Goal: Transaction & Acquisition: Purchase product/service

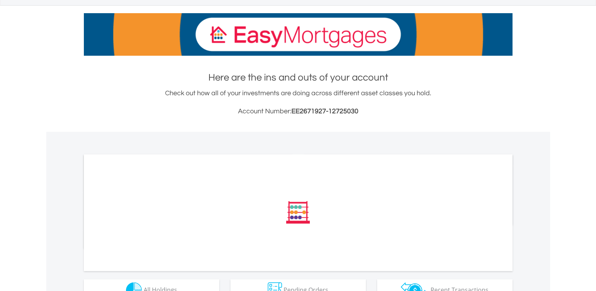
scroll to position [150, 0]
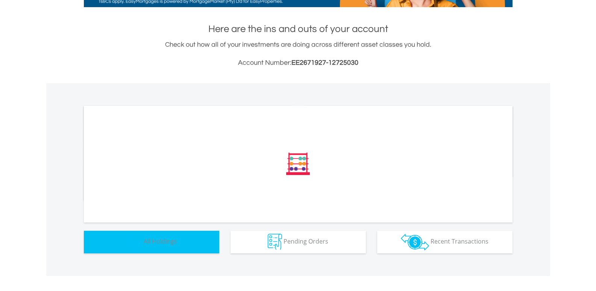
click at [137, 248] on img "button" at bounding box center [134, 241] width 16 height 16
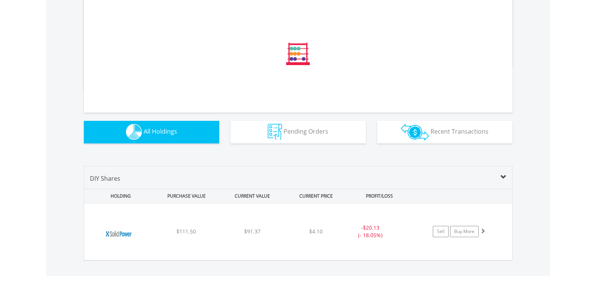
scroll to position [0, 0]
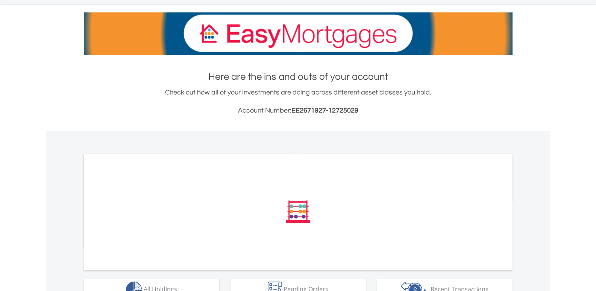
scroll to position [150, 0]
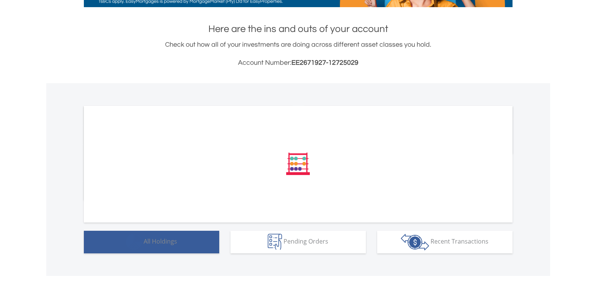
click at [161, 237] on span "All Holdings" at bounding box center [160, 241] width 33 height 8
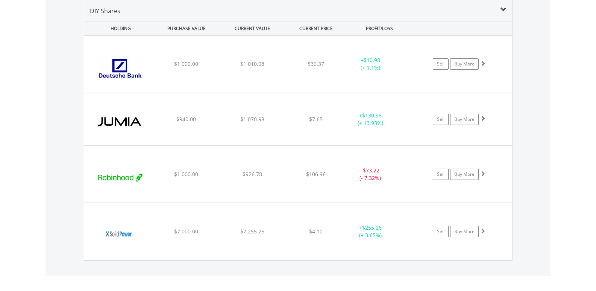
scroll to position [426, 0]
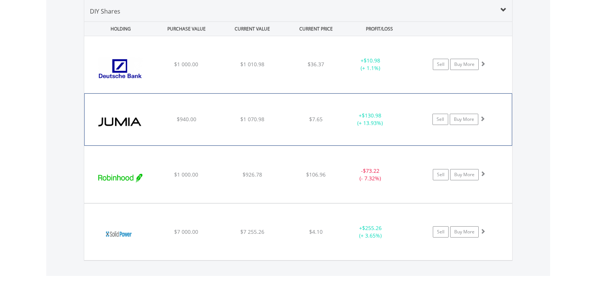
click at [108, 119] on img at bounding box center [120, 123] width 65 height 41
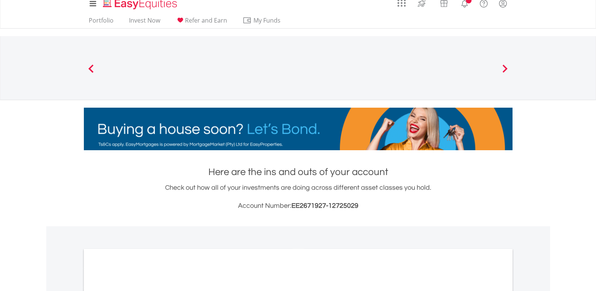
scroll to position [0, 0]
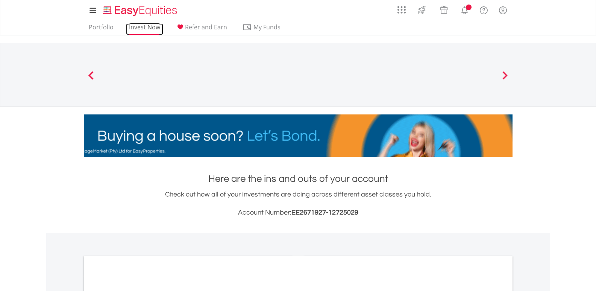
click at [143, 27] on link "Invest Now" at bounding box center [144, 29] width 37 height 12
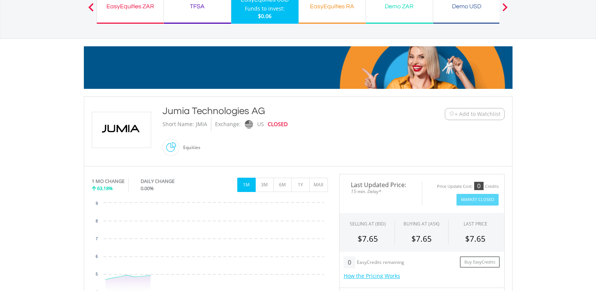
scroll to position [188, 0]
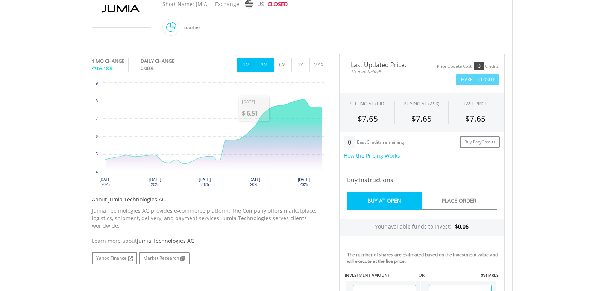
click at [266, 65] on button "3M" at bounding box center [264, 65] width 18 height 14
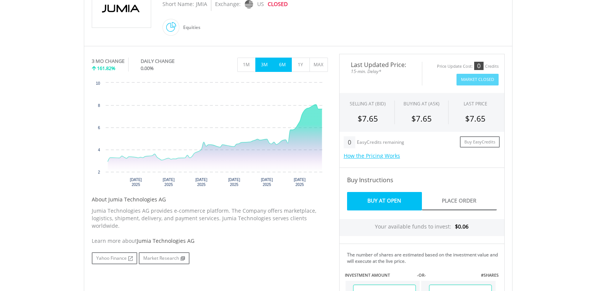
click at [285, 66] on button "6M" at bounding box center [282, 65] width 18 height 14
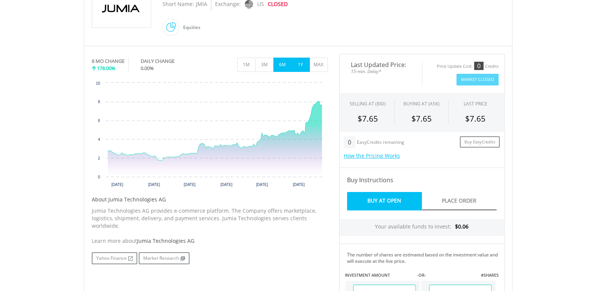
click at [297, 65] on button "1Y" at bounding box center [300, 65] width 18 height 14
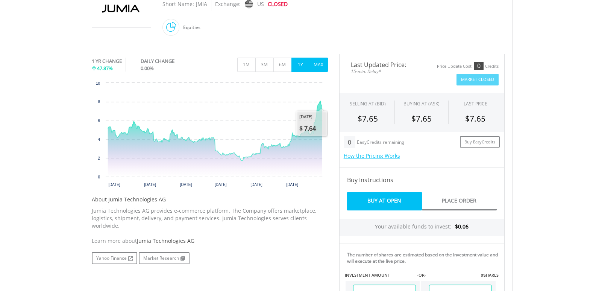
click at [314, 62] on button "MAX" at bounding box center [318, 65] width 18 height 14
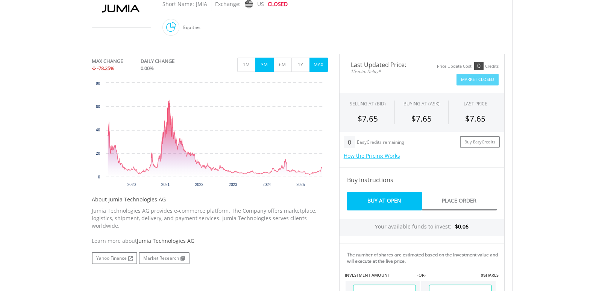
click at [268, 67] on button "3M" at bounding box center [264, 65] width 18 height 14
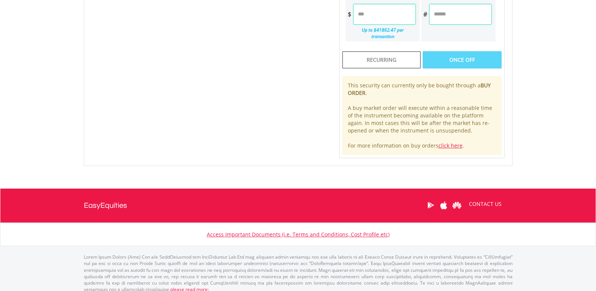
scroll to position [356, 0]
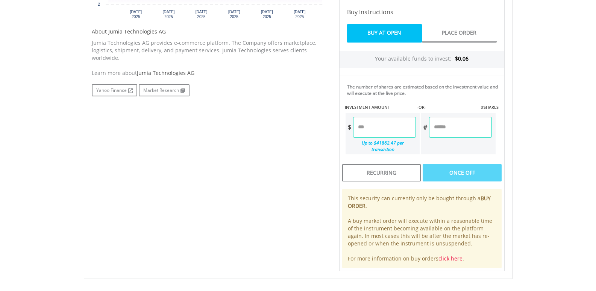
click at [385, 124] on input "number" at bounding box center [384, 127] width 63 height 21
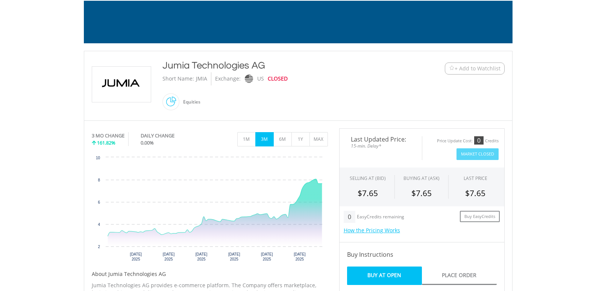
scroll to position [226, 0]
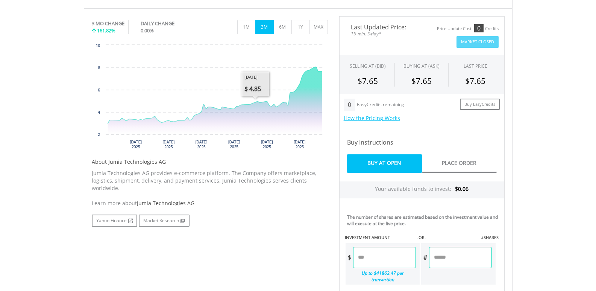
click at [239, 264] on div "No chart available. 3 MO CHANGE 161.82% DAILY CHANGE 0.00% 1M 3M 6M 1Y MAX Char…" at bounding box center [298, 208] width 424 height 385
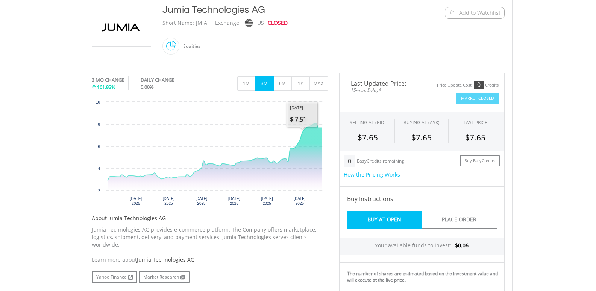
scroll to position [75, 0]
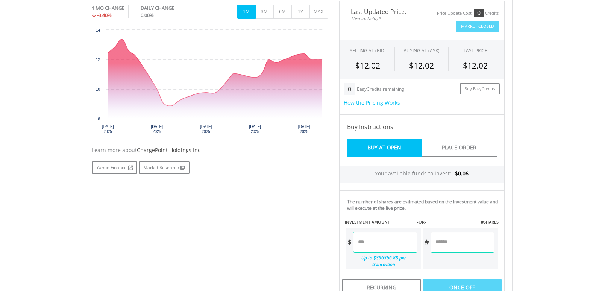
scroll to position [182, 0]
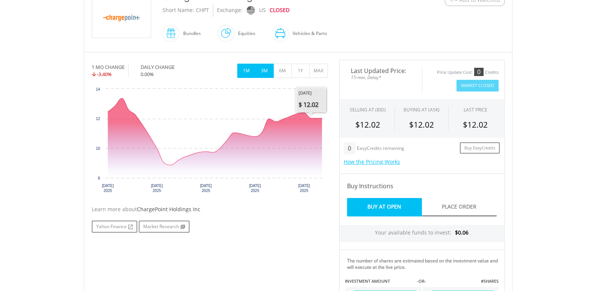
click at [267, 67] on button "3M" at bounding box center [264, 71] width 18 height 14
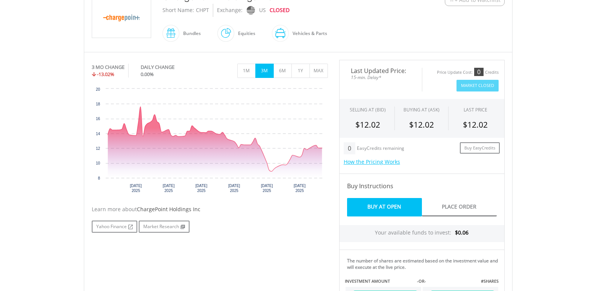
click at [271, 70] on button "3M" at bounding box center [264, 71] width 18 height 14
click at [282, 68] on button "6M" at bounding box center [282, 71] width 18 height 14
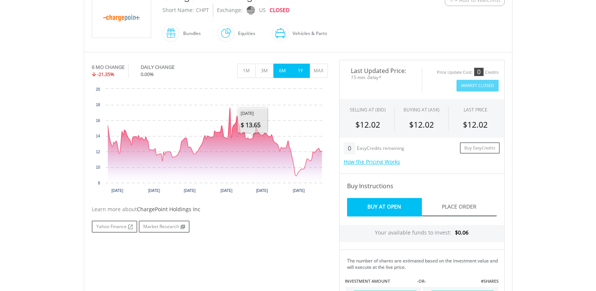
click at [299, 73] on button "1Y" at bounding box center [300, 71] width 18 height 14
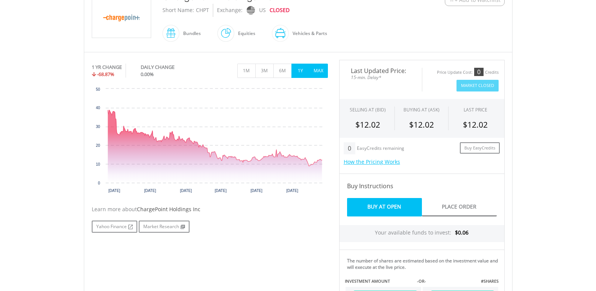
click at [315, 69] on button "MAX" at bounding box center [318, 71] width 18 height 14
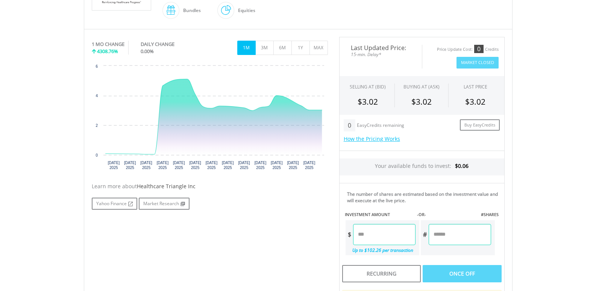
scroll to position [150, 0]
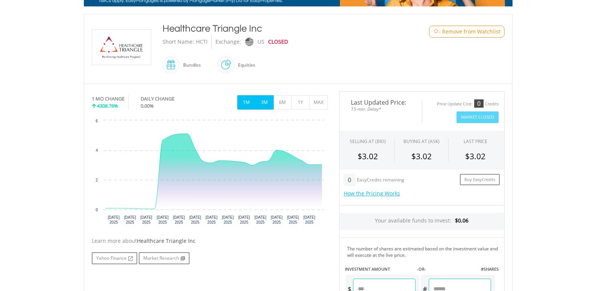
click at [270, 100] on button "3M" at bounding box center [264, 102] width 18 height 14
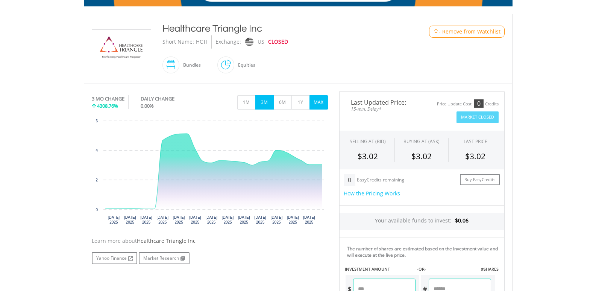
click at [320, 104] on button "MAX" at bounding box center [318, 102] width 18 height 14
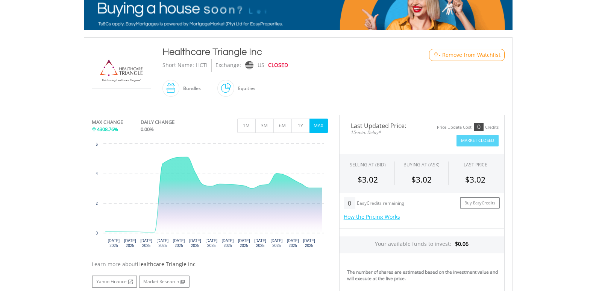
scroll to position [113, 0]
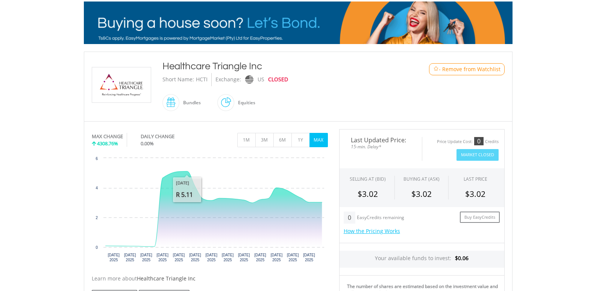
click at [127, 90] on img at bounding box center [121, 84] width 56 height 35
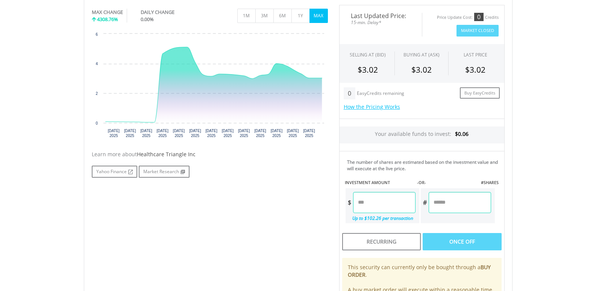
scroll to position [350, 0]
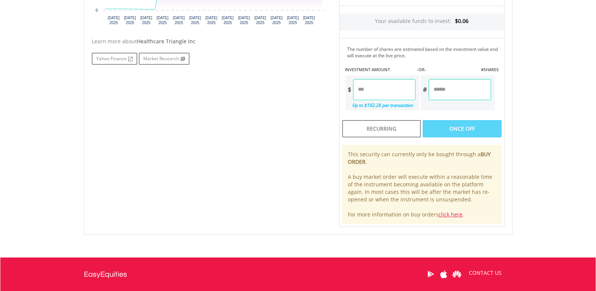
click at [5, 1] on body "My Investments Invest Now New Listings Sell My Recurring Investments Pending Or…" at bounding box center [298, 11] width 596 height 722
